Goal: Information Seeking & Learning: Learn about a topic

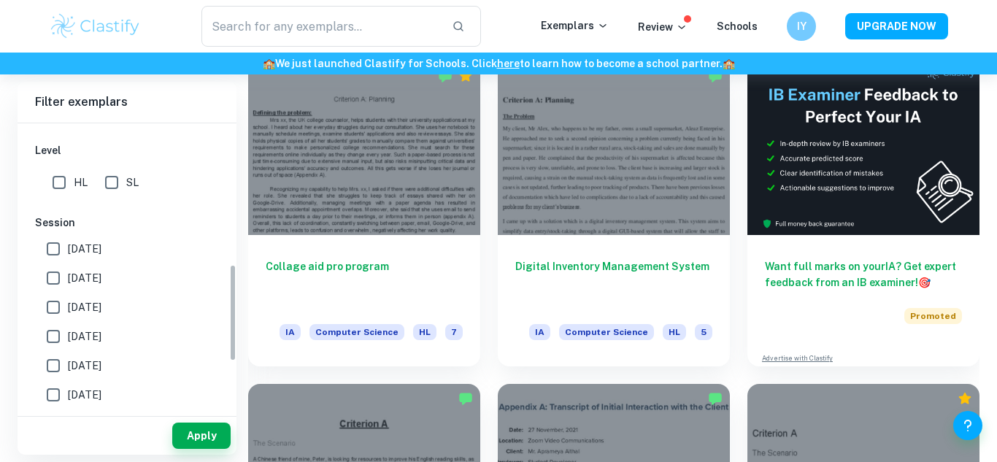
scroll to position [420, 0]
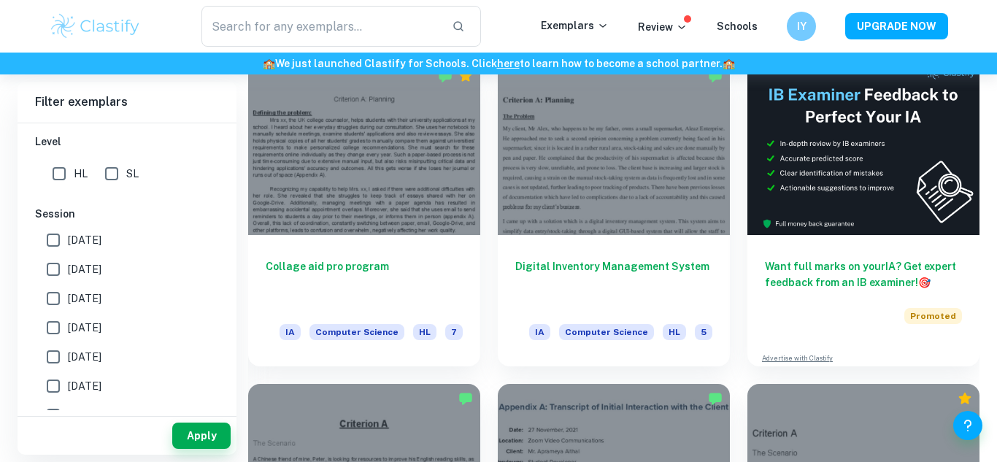
click at [115, 174] on input "SL" at bounding box center [111, 173] width 29 height 29
checkbox input "true"
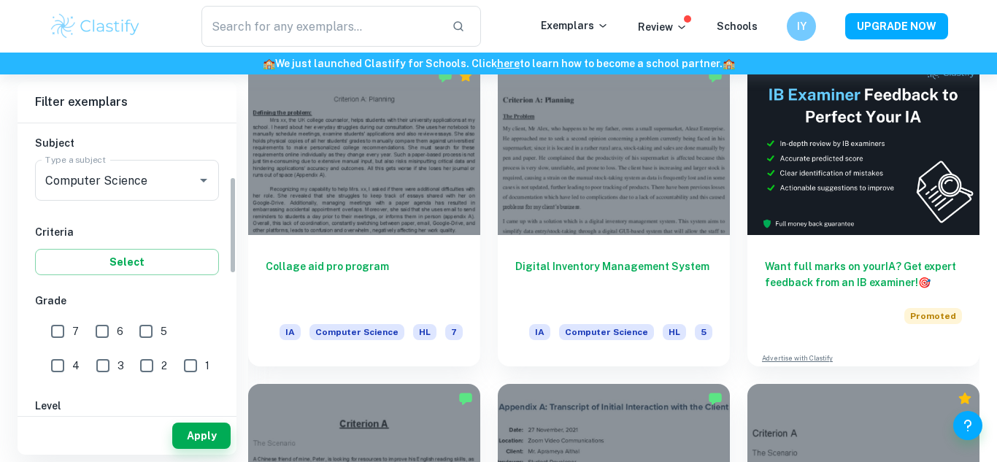
scroll to position [158, 0]
click at [52, 331] on input "7" at bounding box center [57, 329] width 29 height 29
checkbox input "true"
click at [95, 331] on input "6" at bounding box center [102, 329] width 29 height 29
checkbox input "true"
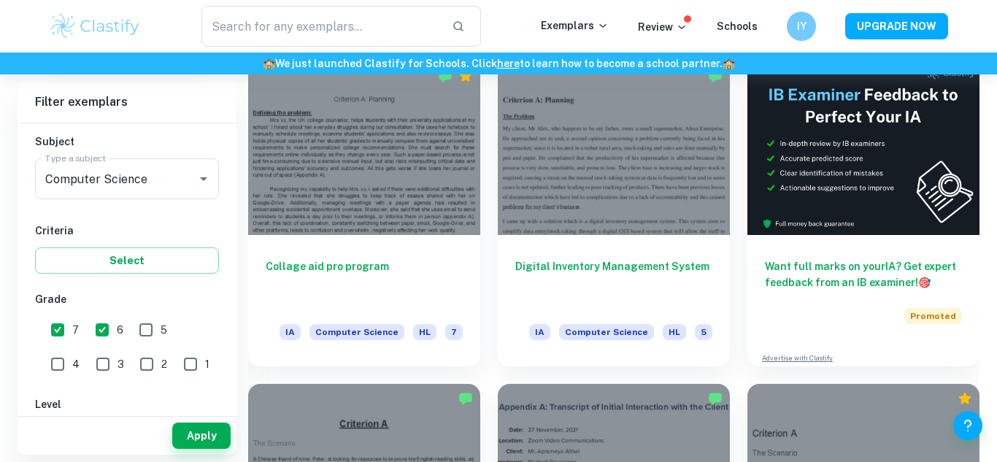
click at [196, 431] on button "Apply" at bounding box center [201, 436] width 58 height 26
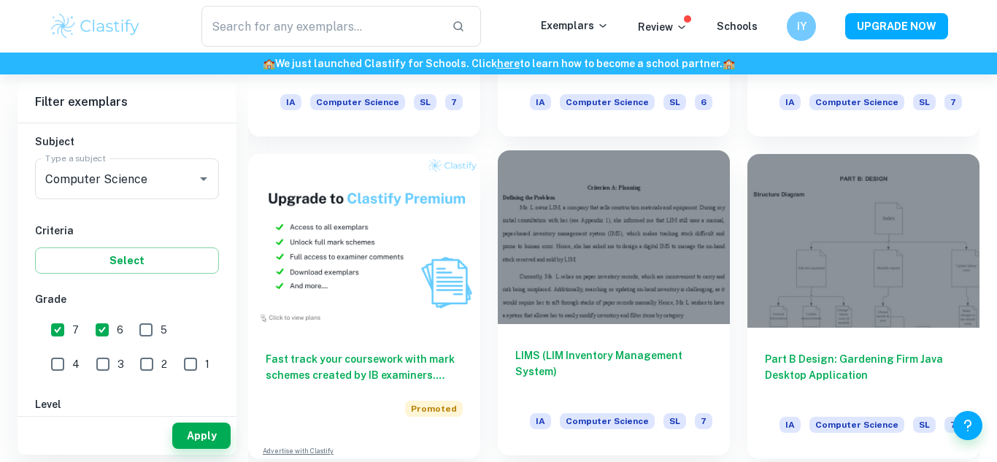
scroll to position [1445, 0]
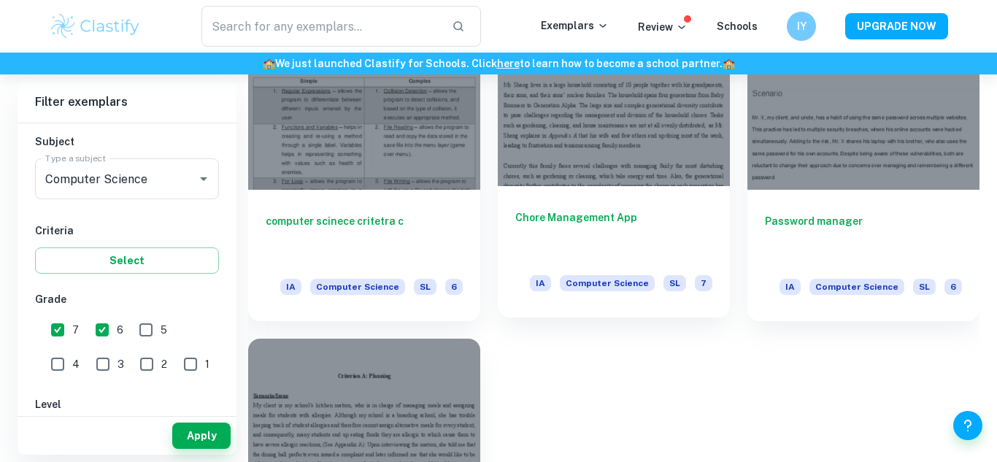
click at [557, 242] on h6 "Chore Management App" at bounding box center [613, 233] width 197 height 48
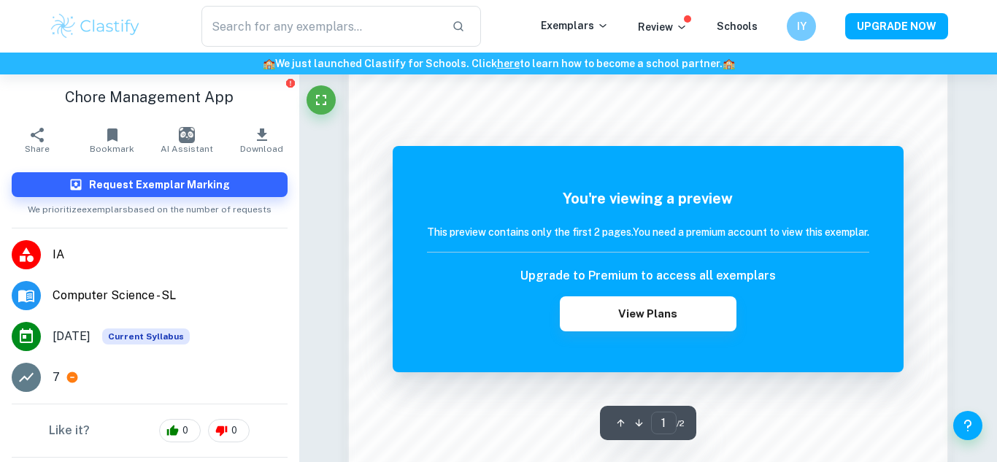
scroll to position [1424, 0]
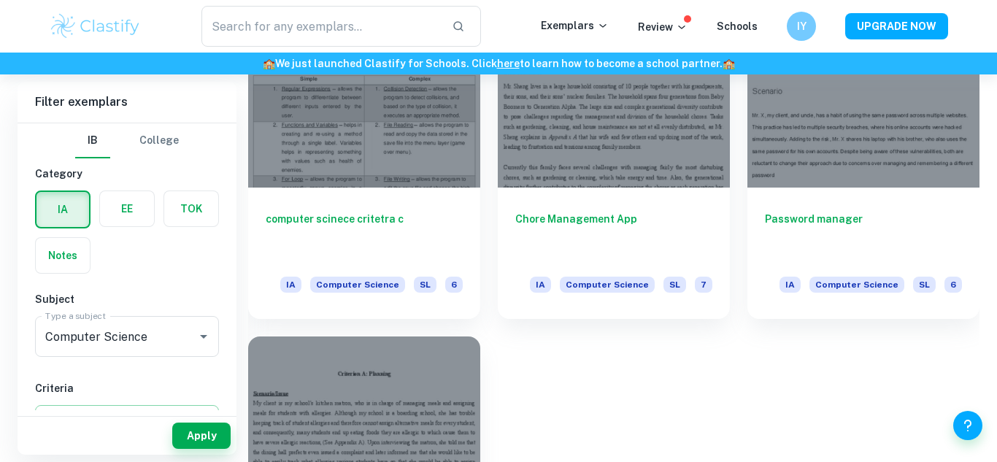
scroll to position [1448, 0]
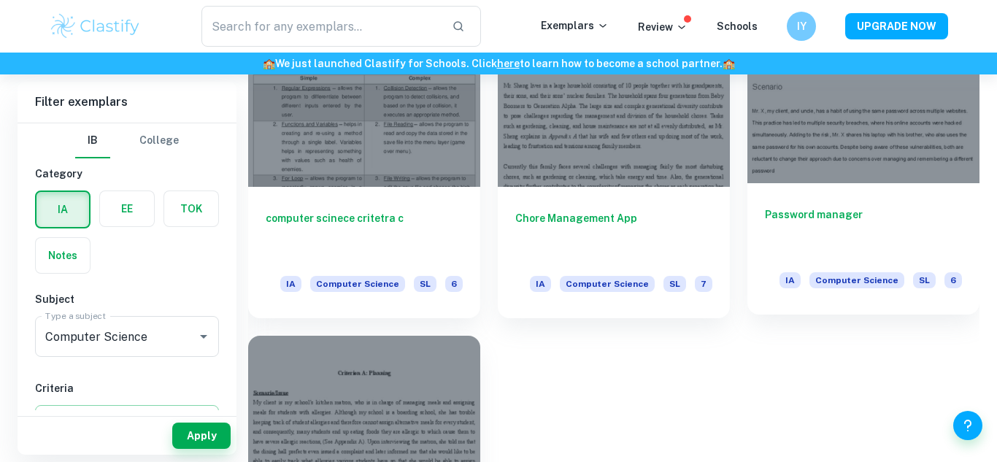
click at [846, 154] on div at bounding box center [863, 96] width 232 height 174
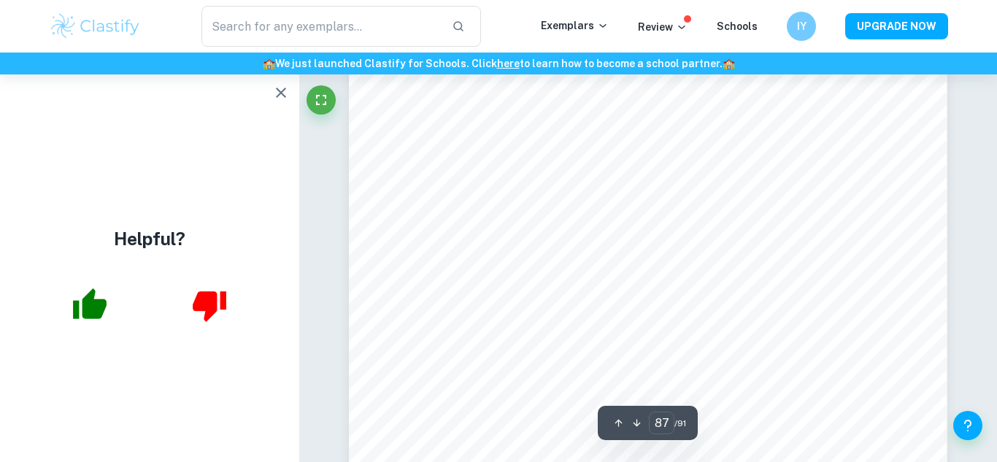
scroll to position [68689, 0]
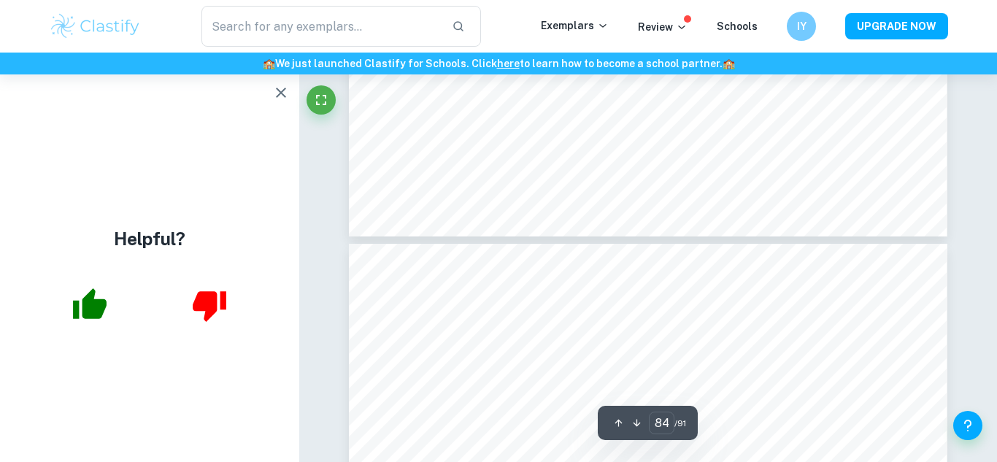
type input "83"
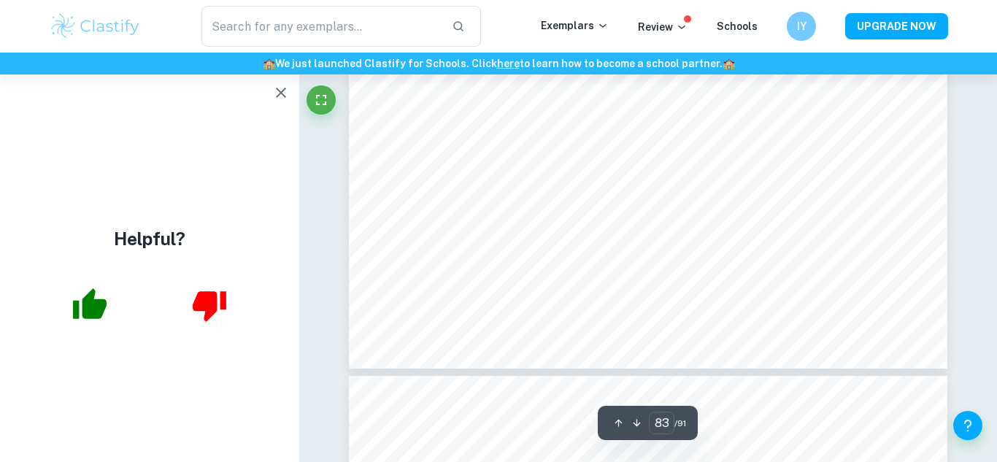
scroll to position [65926, 0]
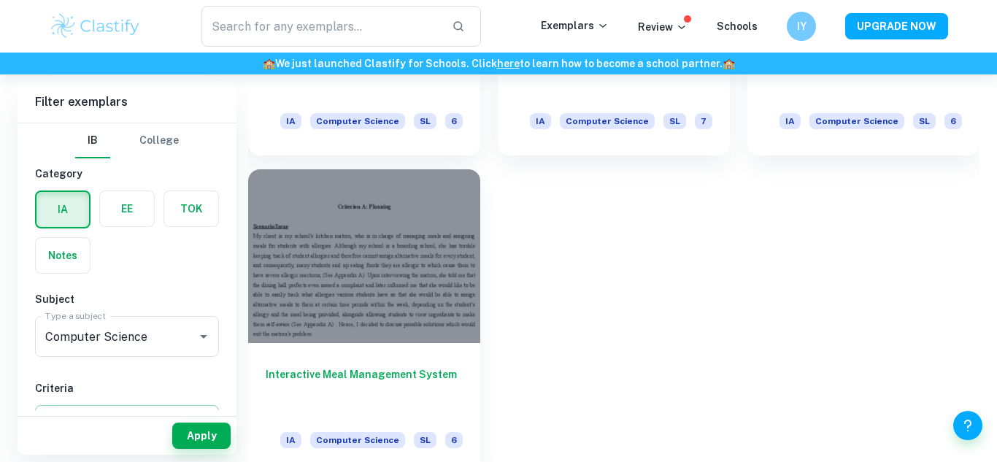
scroll to position [1627, 0]
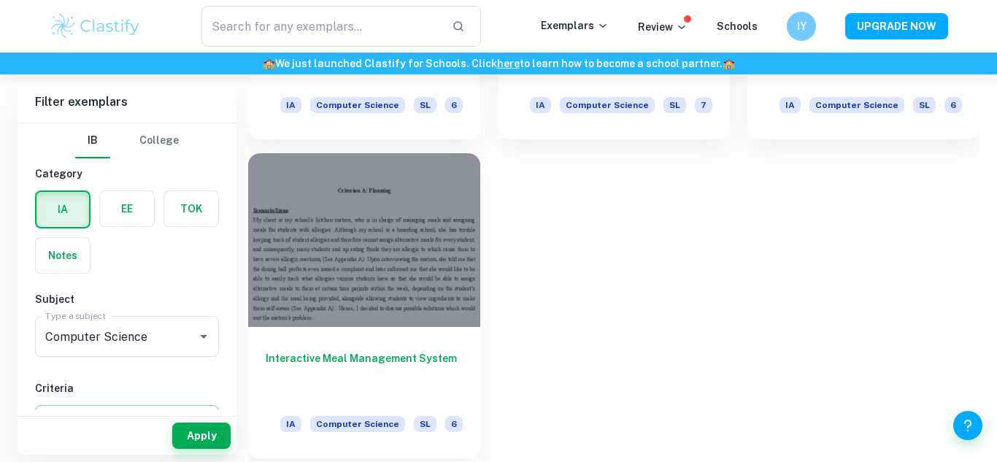
click at [441, 257] on div at bounding box center [364, 240] width 232 height 174
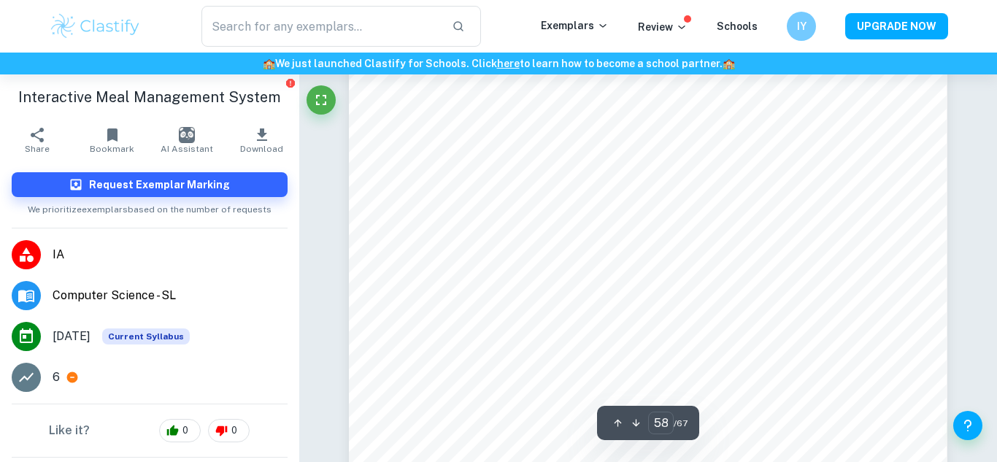
scroll to position [45645, 0]
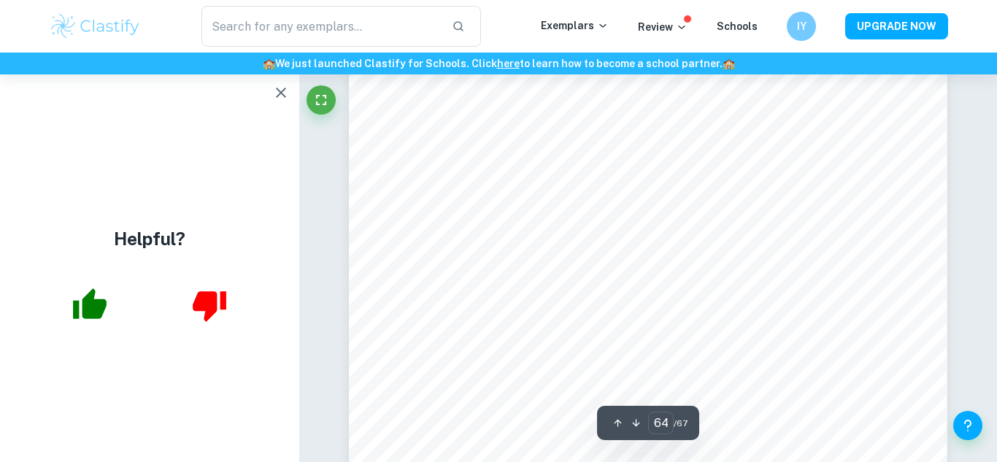
type input "65"
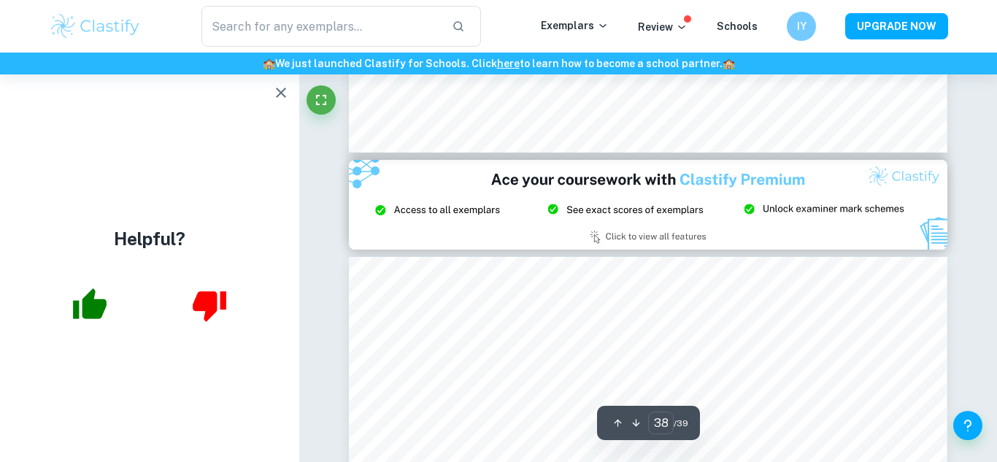
type input "39"
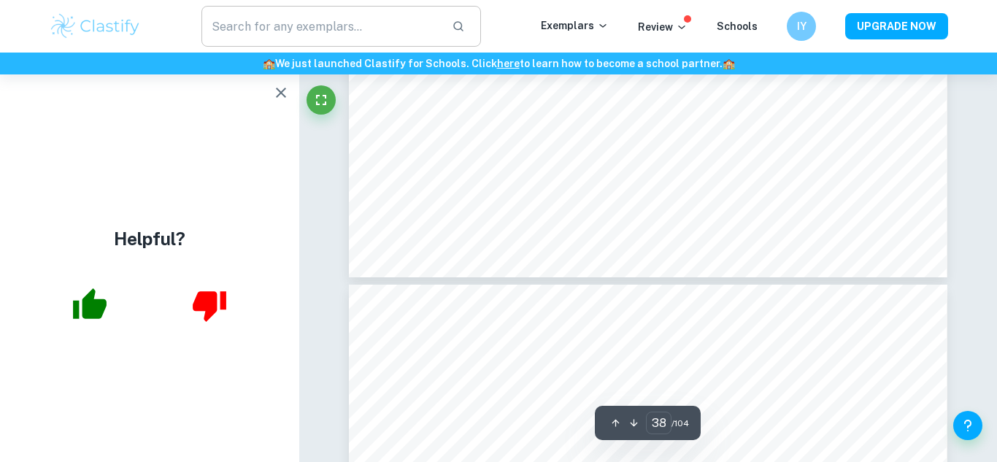
scroll to position [32094, 0]
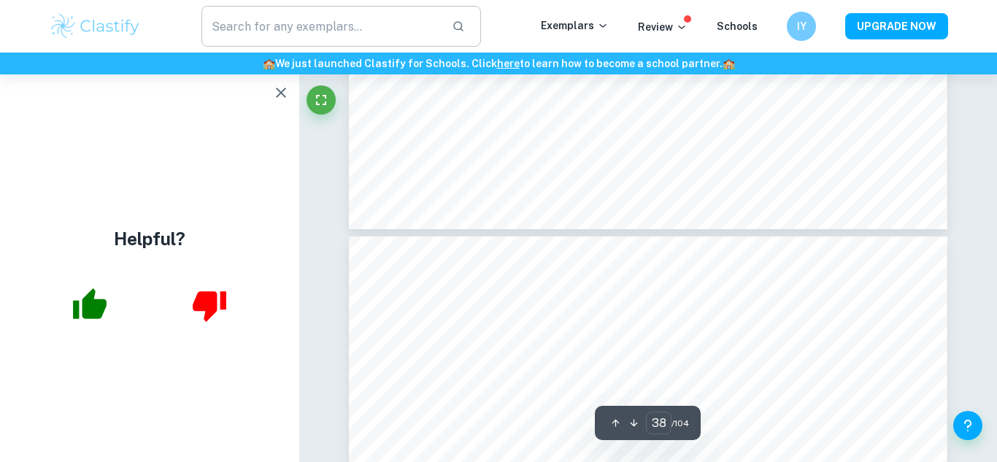
type input "37"
